Goal: Task Accomplishment & Management: Use online tool/utility

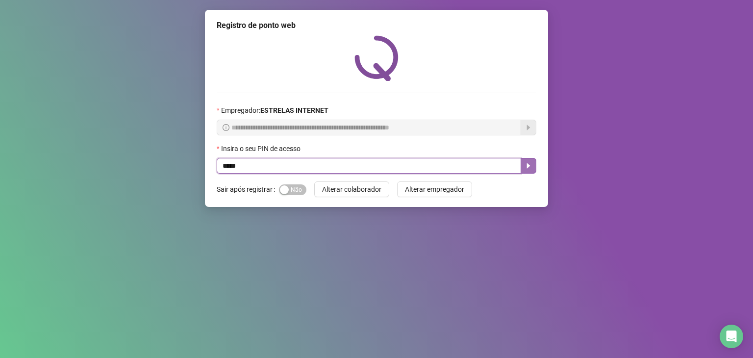
click at [522, 160] on button "button" at bounding box center [529, 166] width 16 height 16
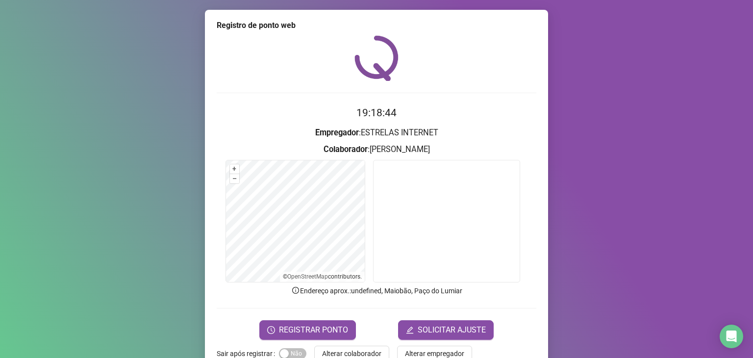
scroll to position [24, 0]
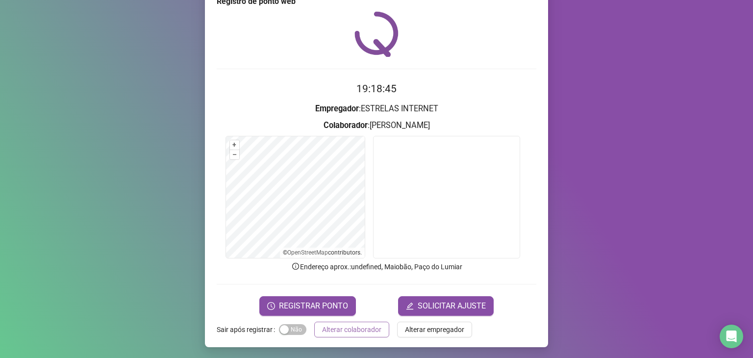
click at [360, 327] on span "Alterar colaborador" at bounding box center [351, 329] width 59 height 11
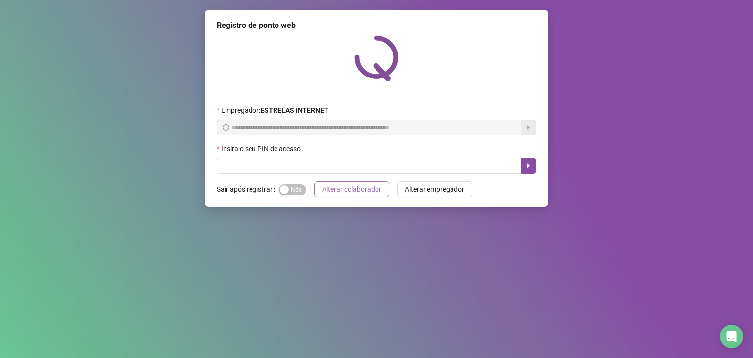
scroll to position [0, 0]
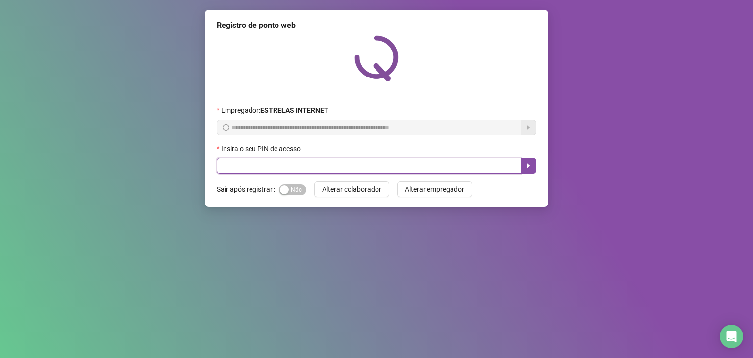
click at [383, 166] on input "text" at bounding box center [369, 166] width 304 height 16
type input "*****"
click at [530, 169] on icon "caret-right" at bounding box center [529, 166] width 8 height 8
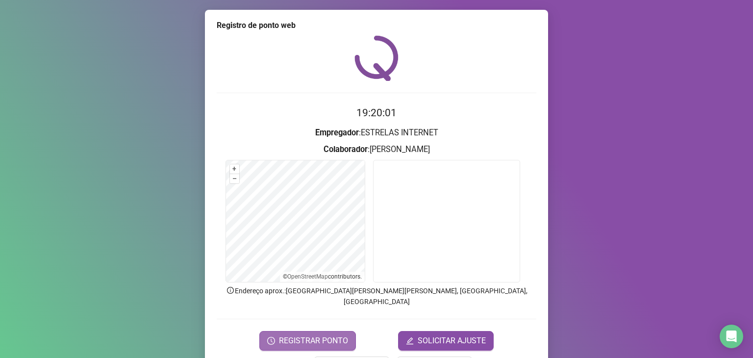
click at [315, 335] on span "REGISTRAR PONTO" at bounding box center [313, 341] width 69 height 12
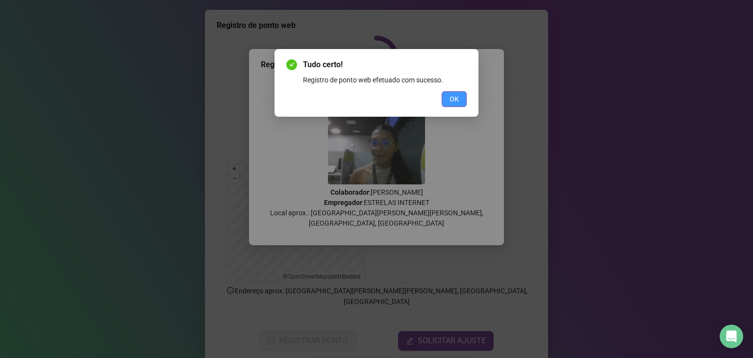
click at [451, 100] on span "OK" at bounding box center [454, 99] width 9 height 11
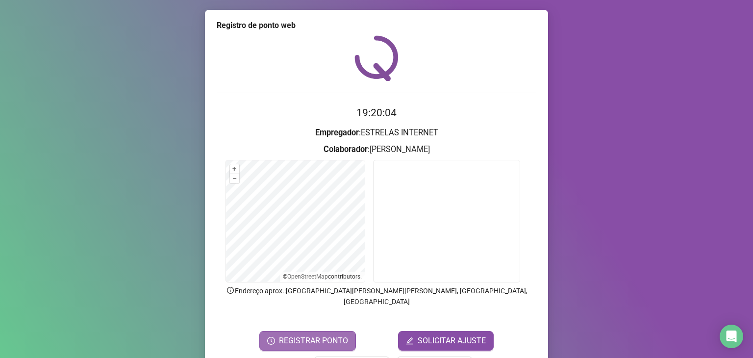
click at [326, 335] on span "REGISTRAR PONTO" at bounding box center [313, 341] width 69 height 12
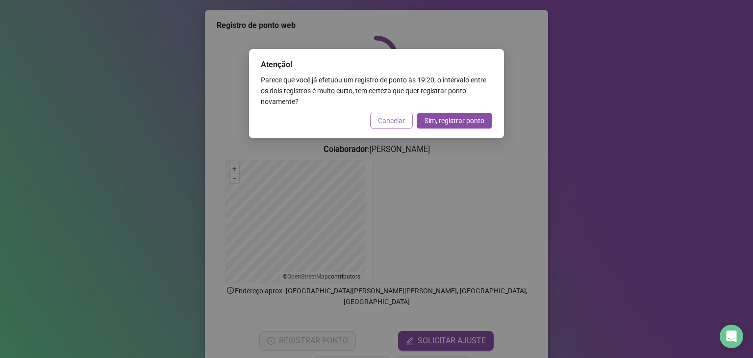
click at [394, 127] on button "Cancelar" at bounding box center [391, 121] width 43 height 16
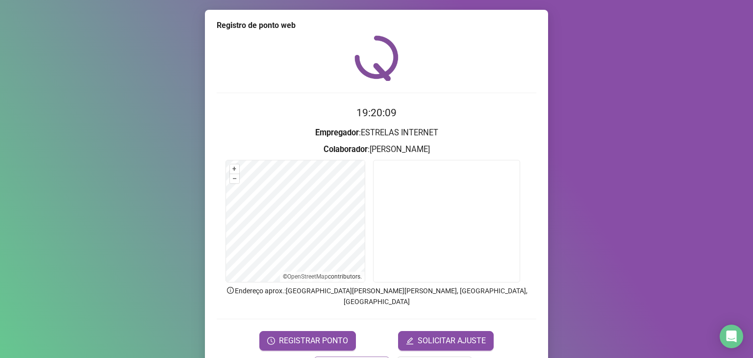
click at [366, 357] on span "Alterar colaborador" at bounding box center [351, 364] width 59 height 11
